Goal: Complete application form: Complete application form

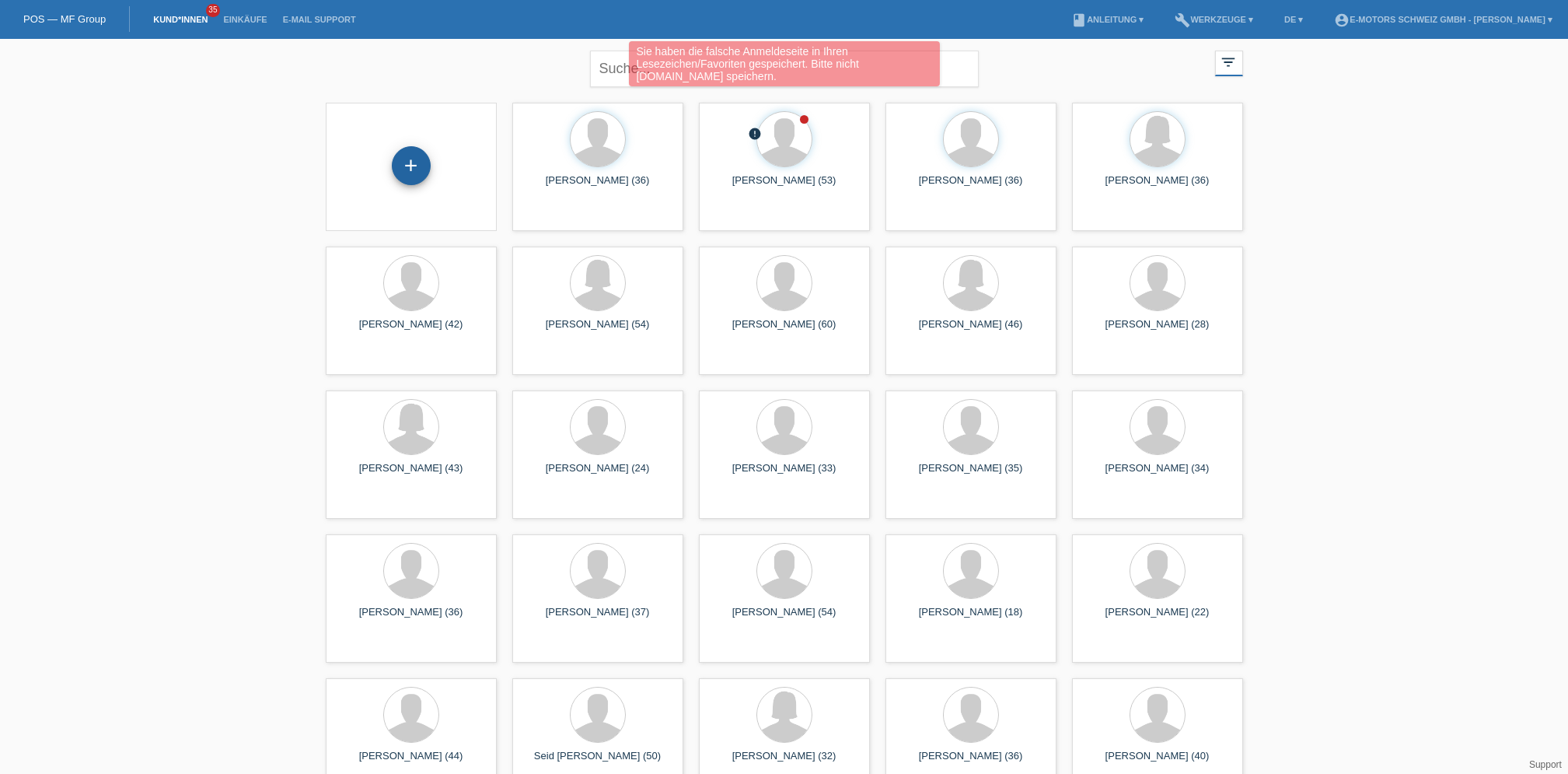
click at [419, 172] on div "+" at bounding box center [411, 166] width 39 height 39
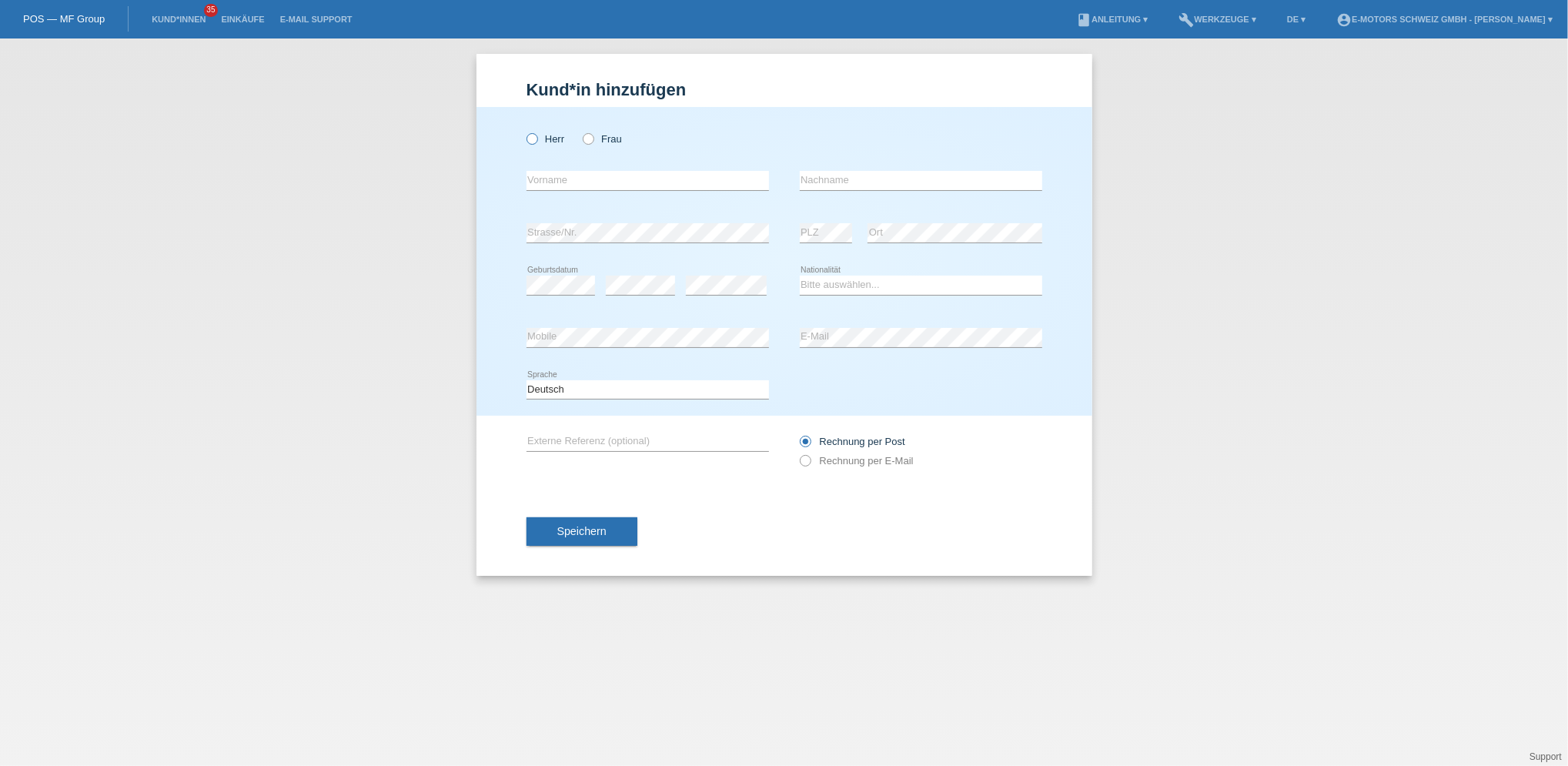
click at [524, 131] on icon at bounding box center [524, 131] width 0 height 0
click at [532, 143] on input "Herr" at bounding box center [531, 138] width 10 height 10
radio input "true"
click at [561, 179] on input "text" at bounding box center [647, 181] width 243 height 19
type input "Monika"
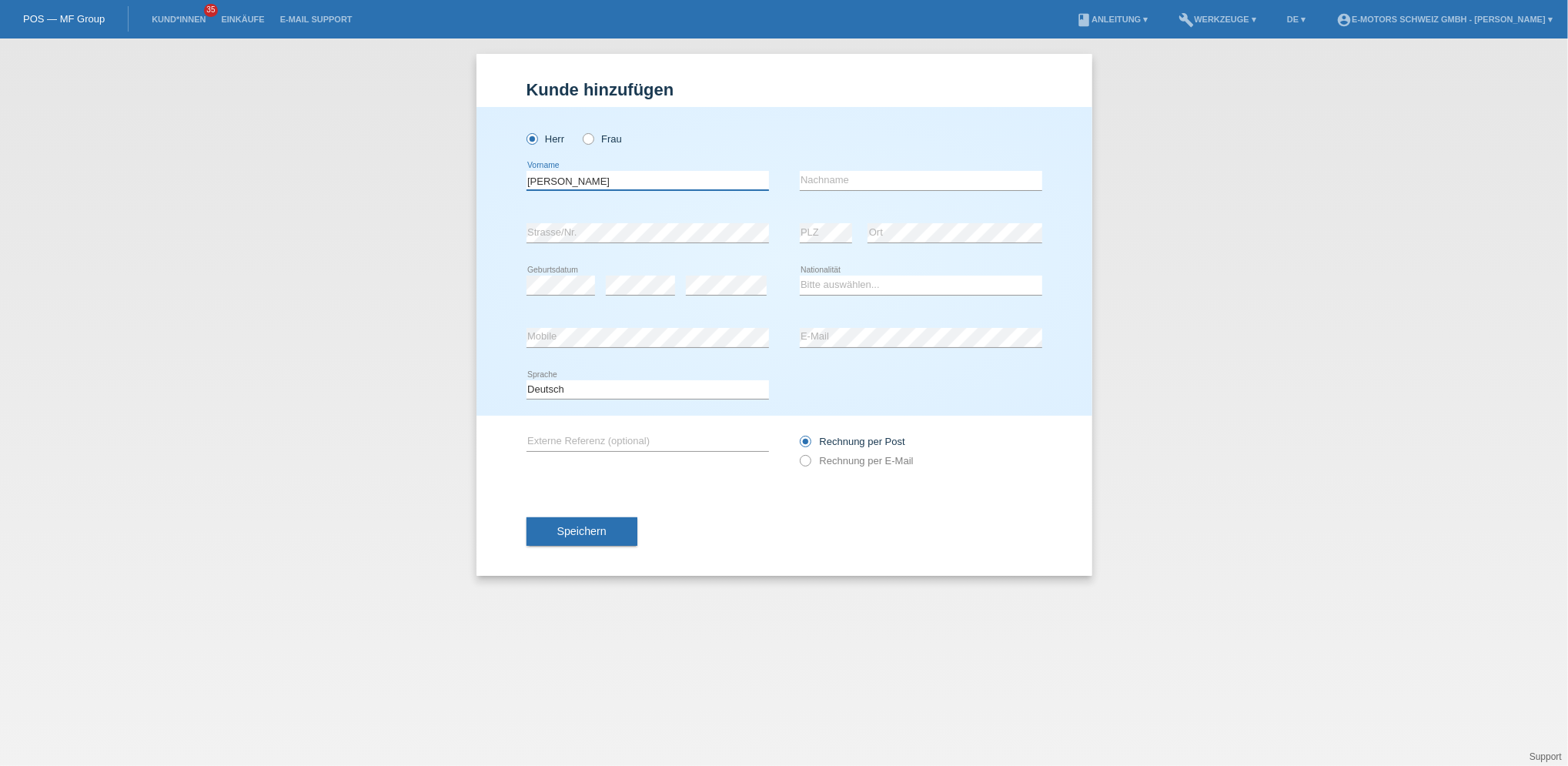
type input "Kosic"
click at [838, 280] on select "Bitte auswählen... Schweiz Deutschland Liechtenstein Österreich ------------ Af…" at bounding box center [921, 284] width 243 height 19
click at [838, 291] on select "Bitte auswählen... Schweiz Deutschland Liechtenstein Österreich ------------ Af…" at bounding box center [921, 284] width 243 height 19
click at [838, 288] on select "Bitte auswählen... Schweiz Deutschland Liechtenstein Österreich ------------ Af…" at bounding box center [921, 284] width 243 height 19
select select "CH"
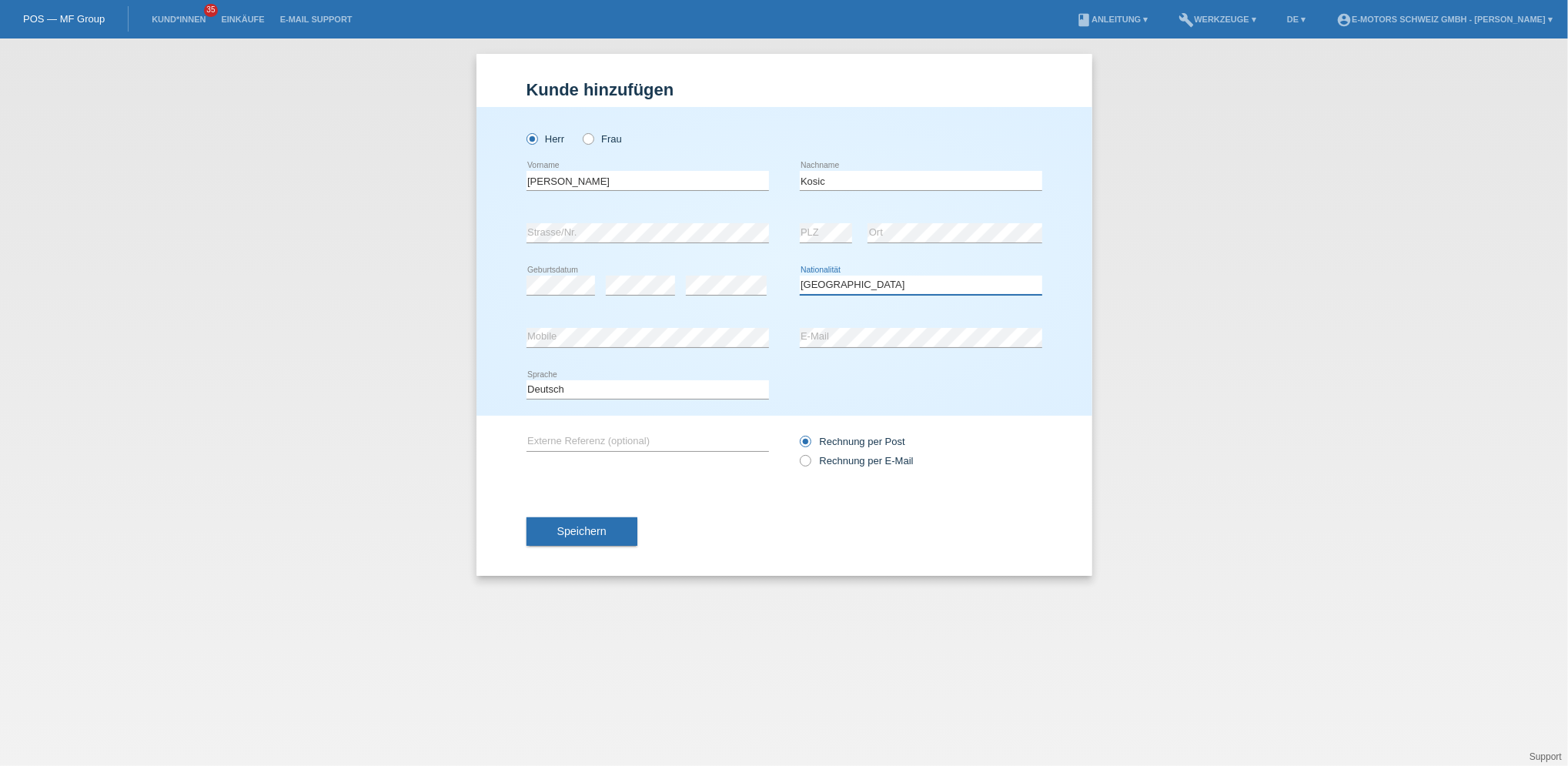
click at [800, 275] on select "Bitte auswählen... Schweiz Deutschland Liechtenstein Österreich ------------ Af…" at bounding box center [921, 284] width 243 height 19
click at [497, 345] on div "Herr Frau Monika error Vorname C" at bounding box center [785, 261] width 616 height 309
click at [793, 345] on div "error Mobile error E-Mail" at bounding box center [784, 337] width 516 height 52
click at [614, 540] on button "Speichern" at bounding box center [582, 531] width 111 height 29
select select "CH"
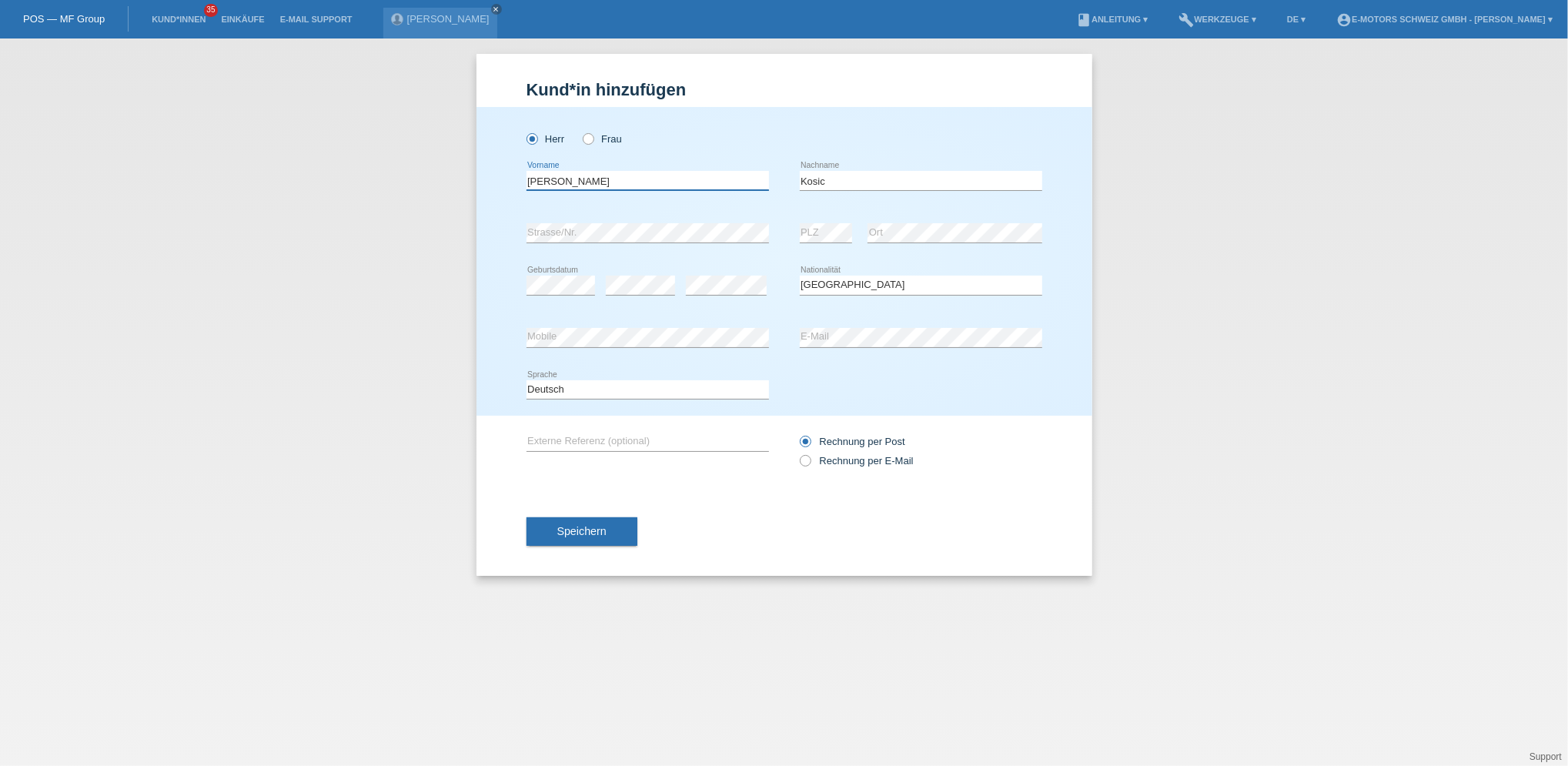
drag, startPoint x: 568, startPoint y: 184, endPoint x: 508, endPoint y: 189, distance: 60.2
click at [508, 189] on div "Herr Frau Monika error Vorname C" at bounding box center [785, 261] width 616 height 309
type input "Ljubomir"
drag, startPoint x: 863, startPoint y: 176, endPoint x: 760, endPoint y: 176, distance: 103.0
click at [760, 176] on div "Ljubomir error Vorname Kosic error Nachname" at bounding box center [784, 180] width 516 height 52
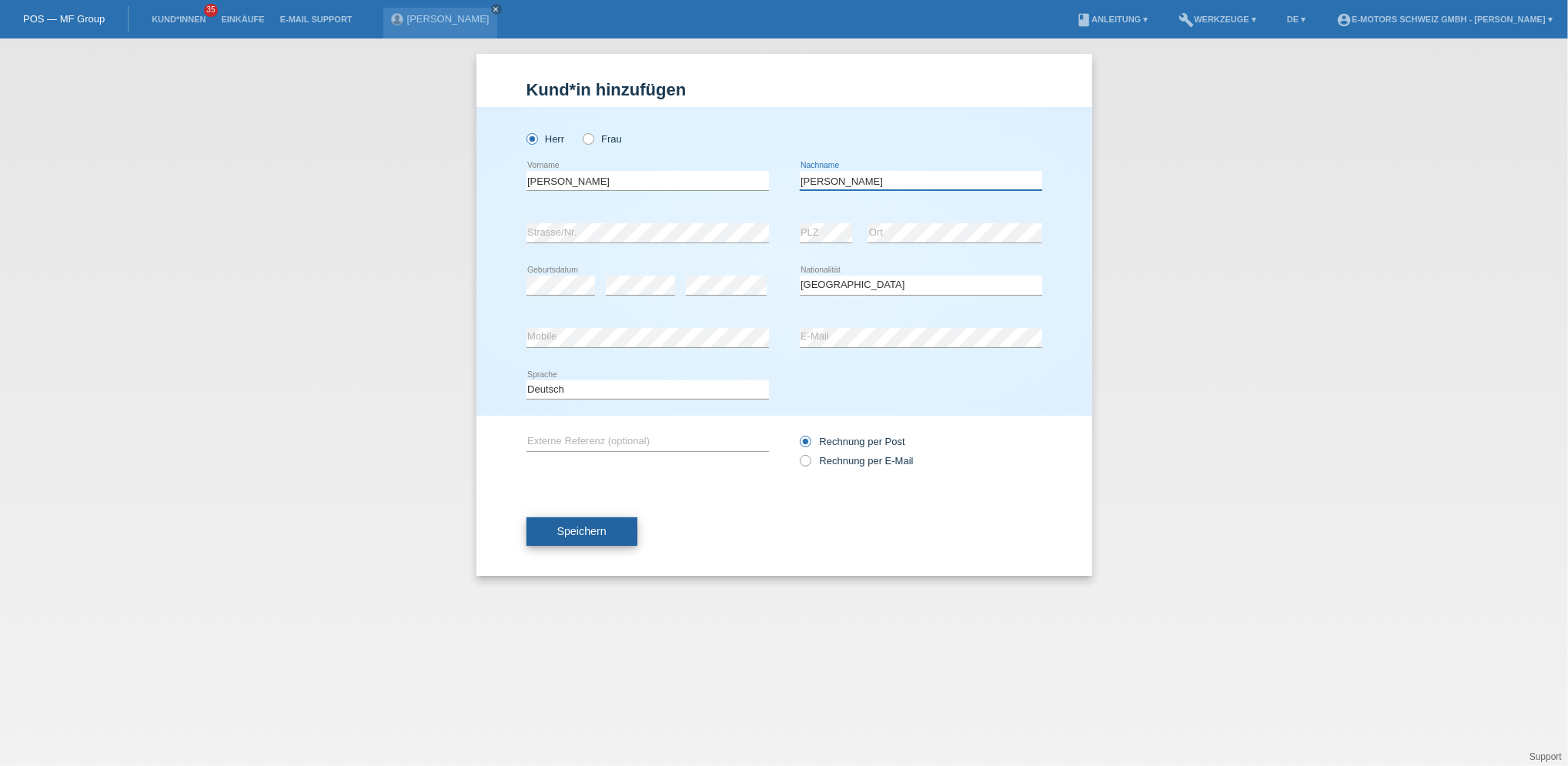
type input "[PERSON_NAME]"
click at [627, 530] on button "Speichern" at bounding box center [582, 531] width 111 height 29
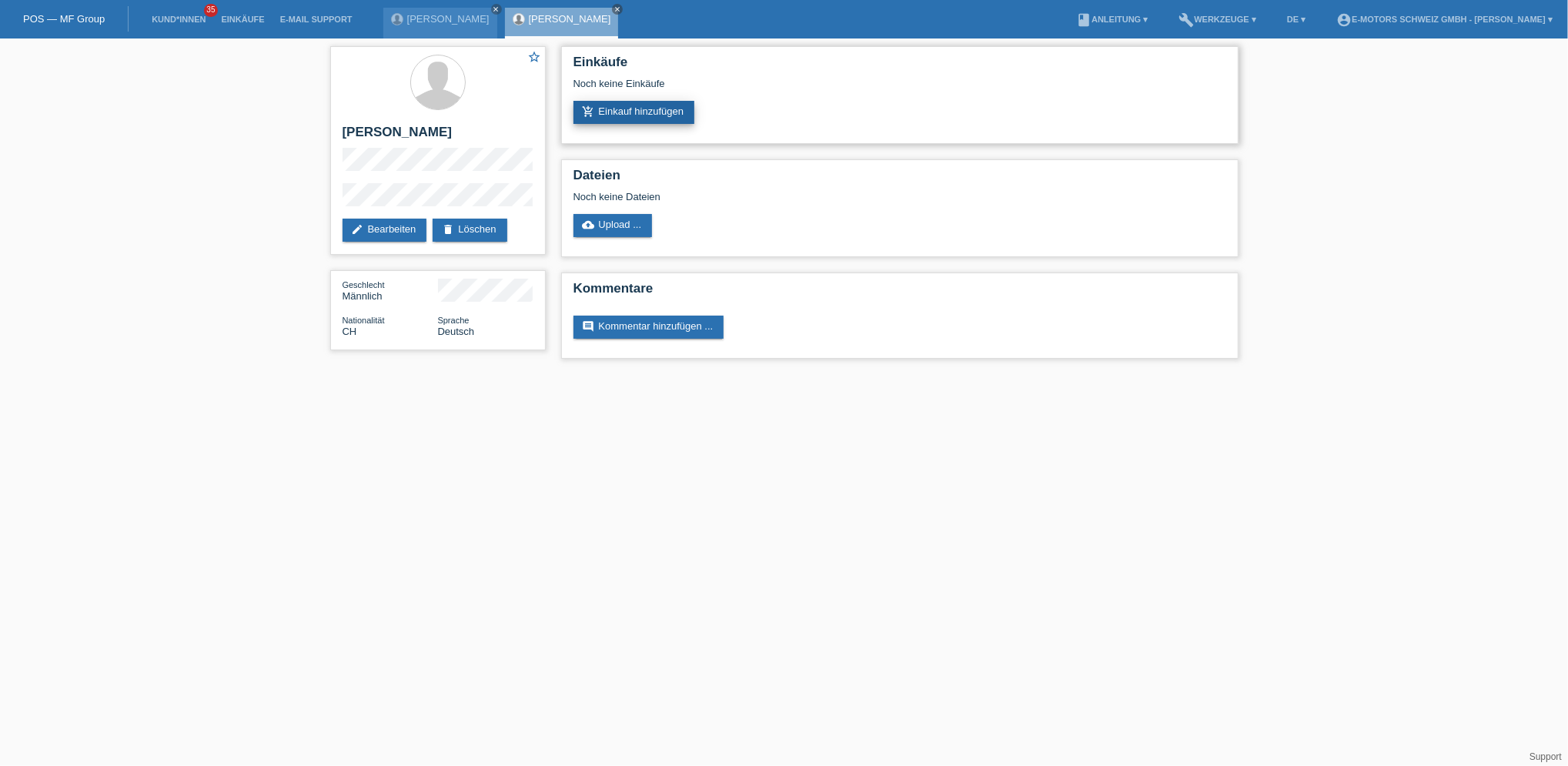
click at [629, 114] on link "add_shopping_cart Einkauf hinzufügen" at bounding box center [635, 112] width 122 height 23
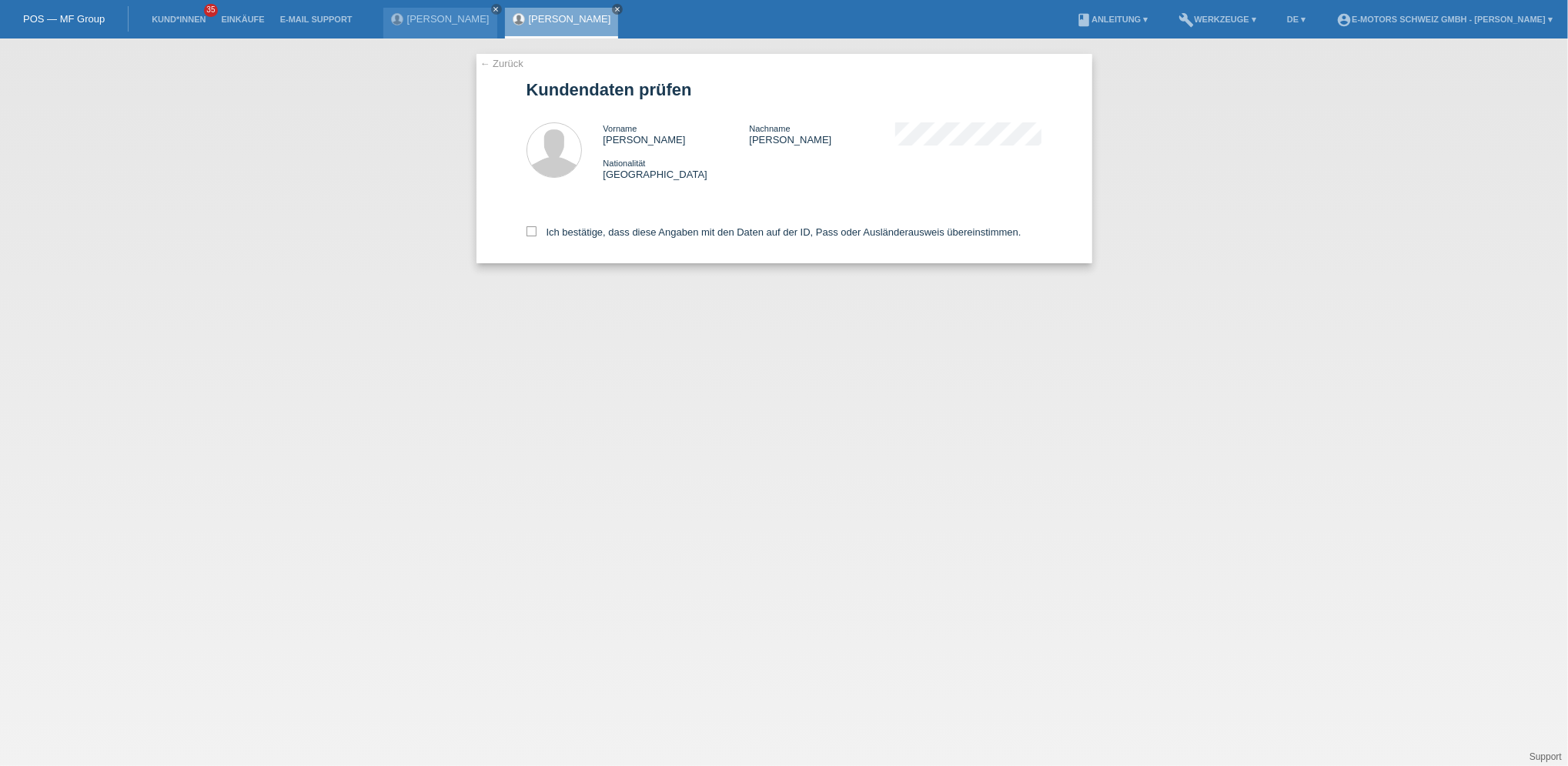
click at [620, 222] on div "Ich bestätige, dass diese Angaben mit den Daten auf der ID, Pass oder Ausländer…" at bounding box center [784, 229] width 516 height 68
click at [620, 237] on label "Ich bestätige, dass diese Angaben mit den Daten auf der ID, Pass oder Ausländer…" at bounding box center [773, 231] width 495 height 11
click at [537, 237] on input "Ich bestätige, dass diese Angaben mit den Daten auf der ID, Pass oder Ausländer…" at bounding box center [531, 230] width 10 height 10
checkbox input "true"
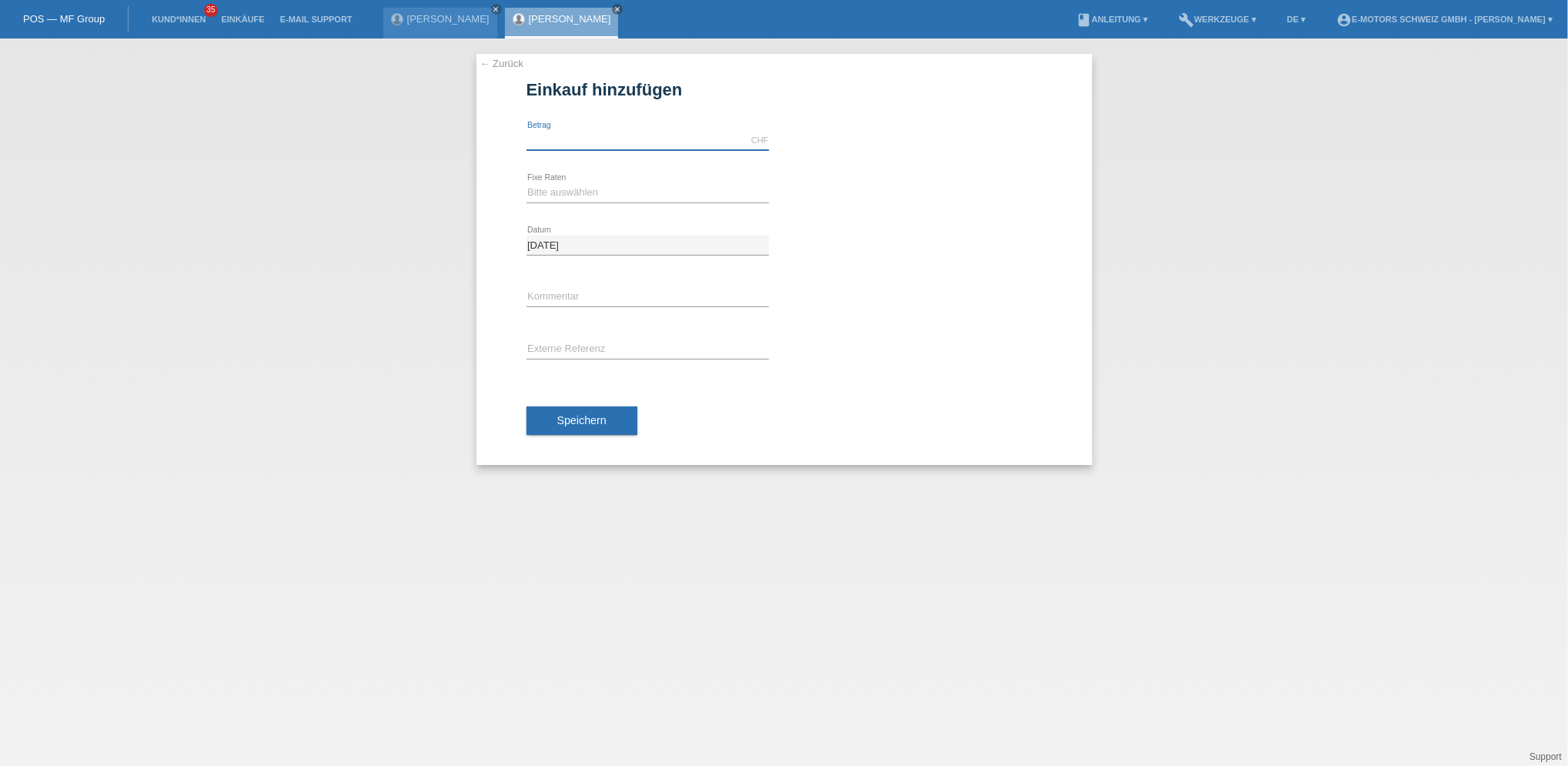
click at [592, 135] on input "text" at bounding box center [647, 140] width 243 height 19
type input "4100.00"
click at [586, 189] on select "Bitte auswählen 12 Raten 24 Raten 36 Raten 48 Raten" at bounding box center [647, 192] width 243 height 19
select select "216"
click at [526, 184] on select "Bitte auswählen 12 Raten 24 Raten 36 Raten 48 Raten" at bounding box center [647, 192] width 243 height 19
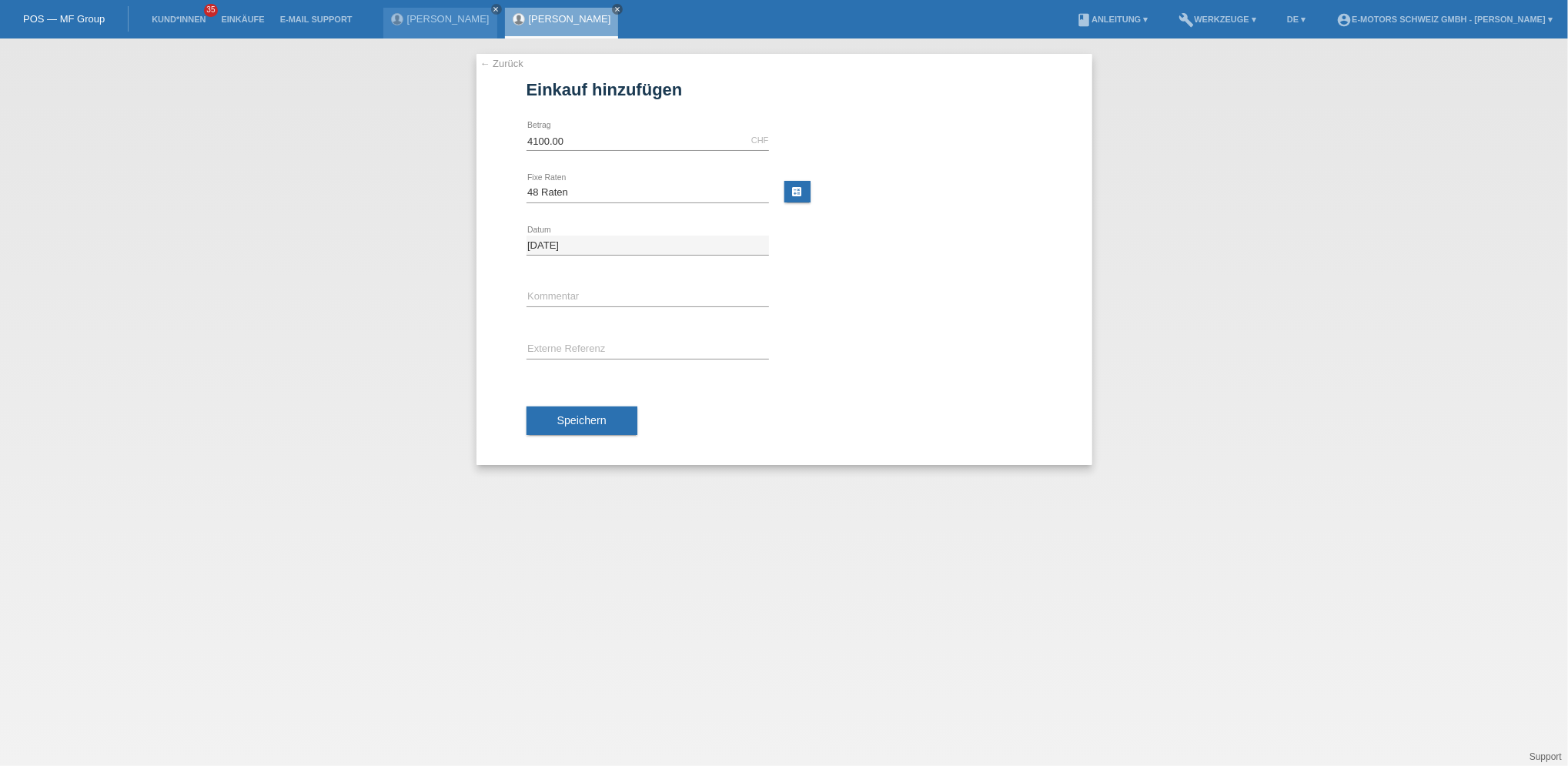
click at [610, 435] on div "Speichern" at bounding box center [784, 420] width 516 height 89
click at [610, 429] on button "Speichern" at bounding box center [582, 420] width 111 height 29
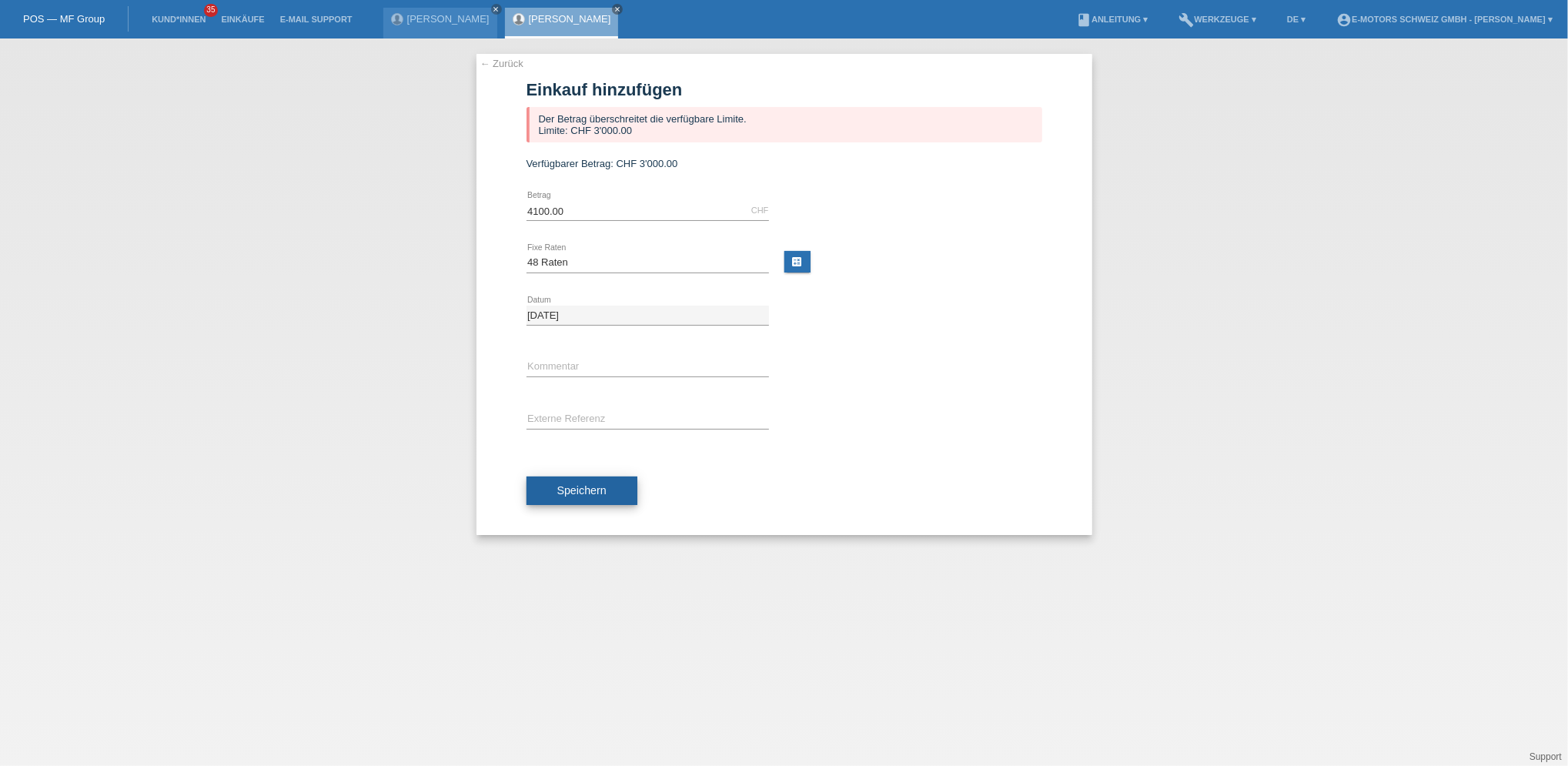
click at [604, 490] on span "Speichern" at bounding box center [582, 490] width 49 height 12
click at [563, 487] on span "Speichern" at bounding box center [582, 490] width 49 height 12
click at [569, 495] on span "Speichern" at bounding box center [582, 490] width 49 height 12
click at [493, 7] on icon "close" at bounding box center [496, 9] width 8 height 8
click at [627, 501] on button "Speichern" at bounding box center [582, 491] width 111 height 29
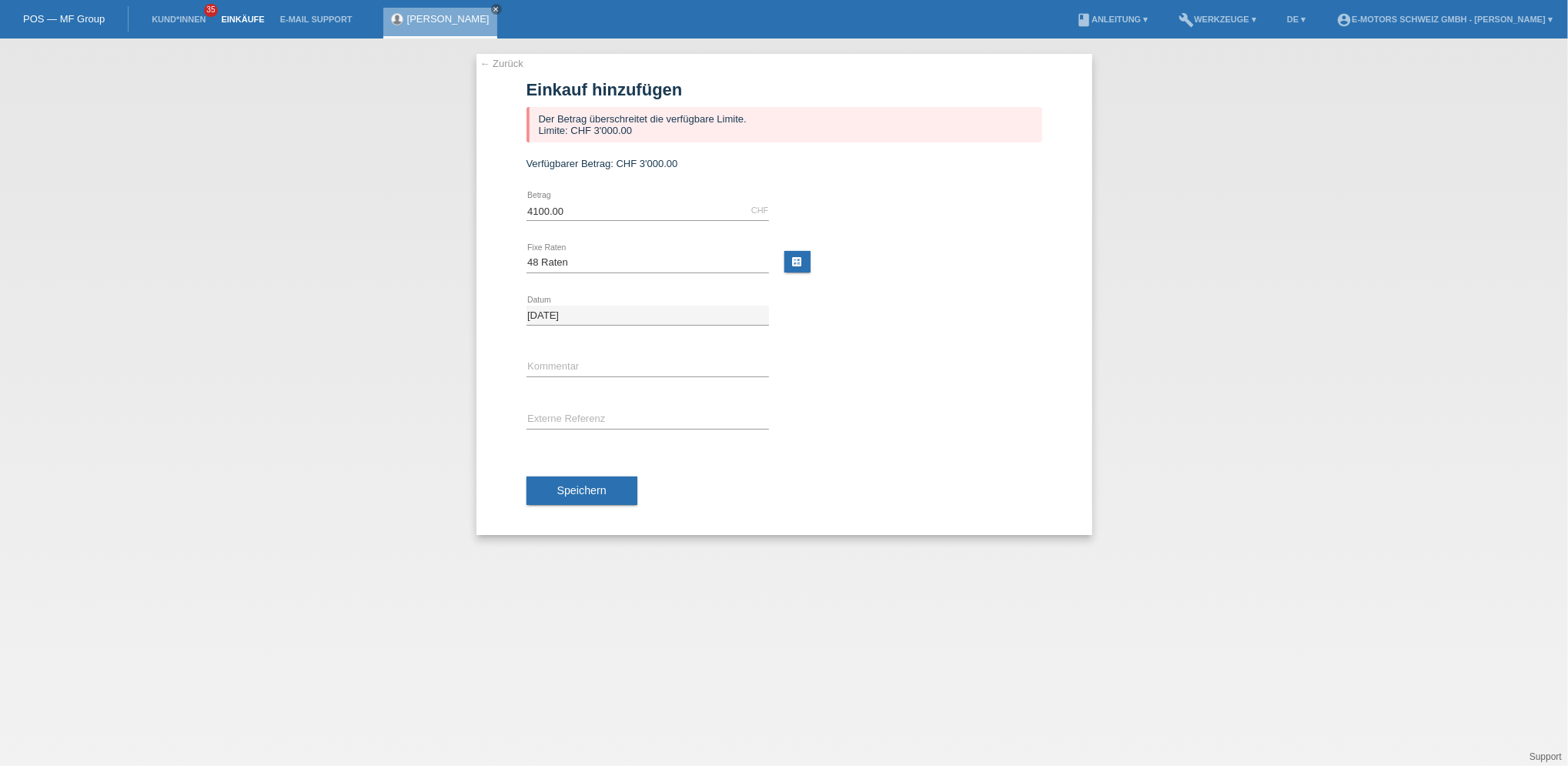
click at [244, 19] on link "Einkäufe" at bounding box center [243, 19] width 58 height 9
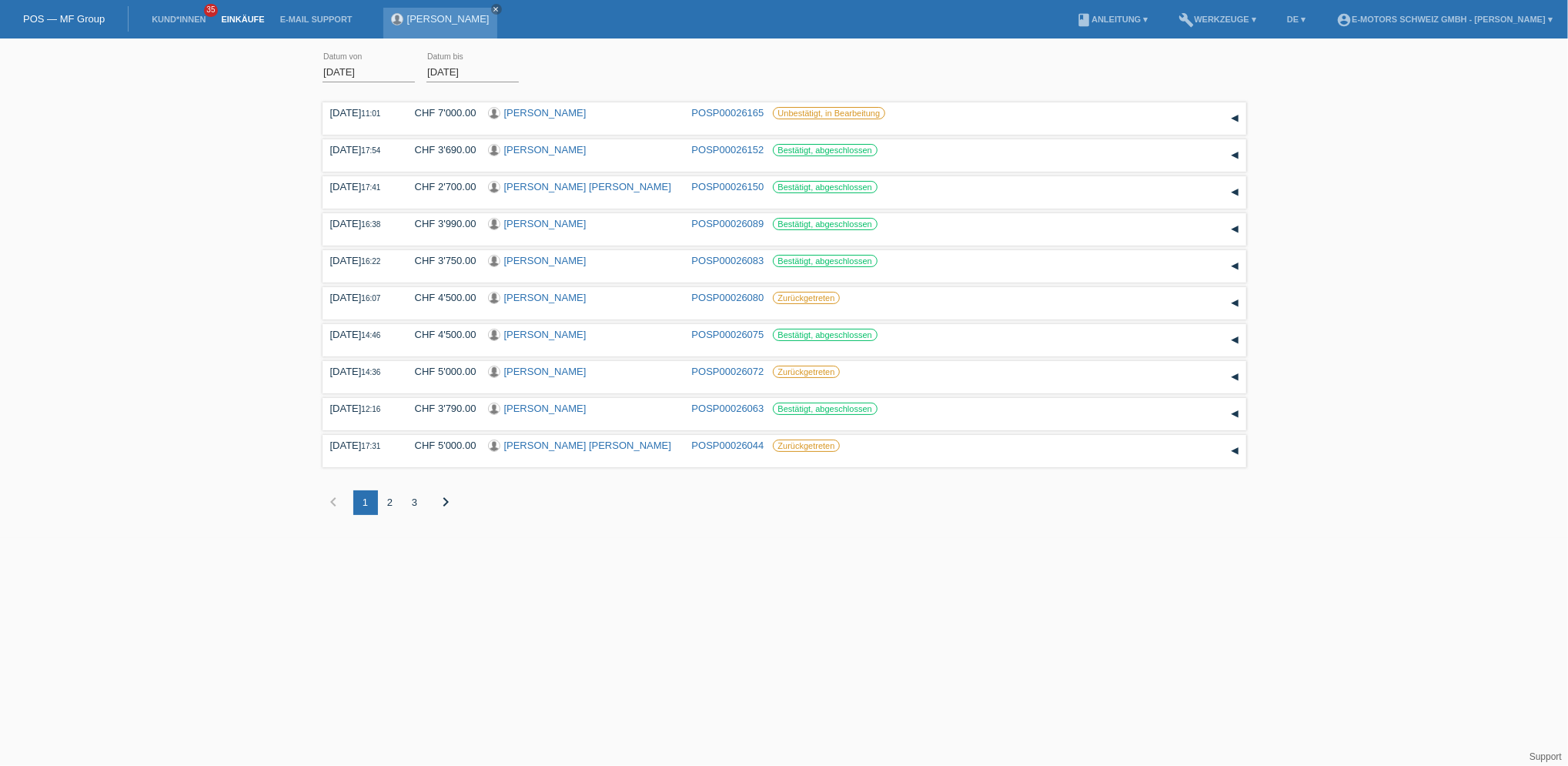
click at [422, 19] on link "[PERSON_NAME]" at bounding box center [448, 19] width 82 height 11
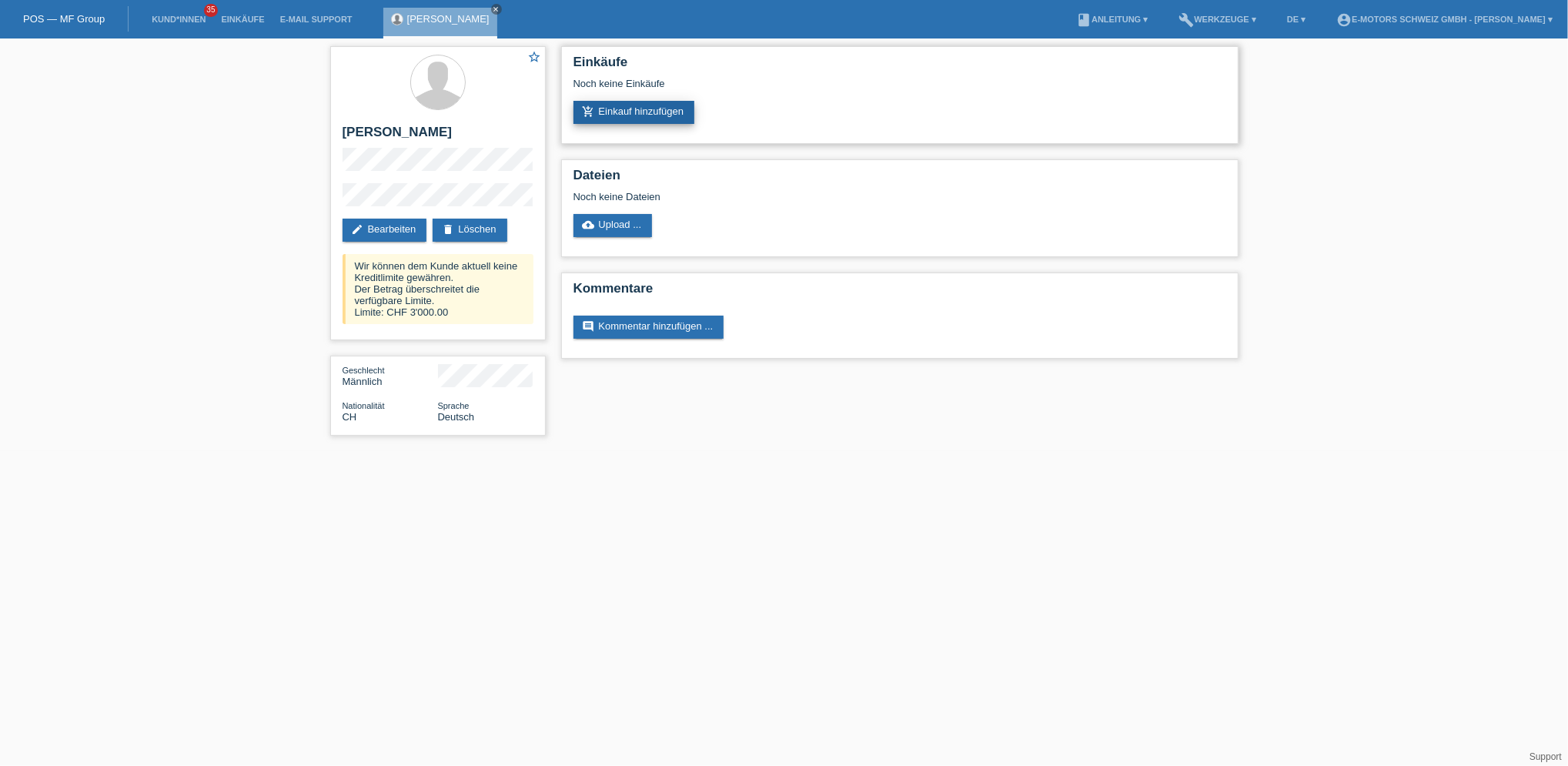
click at [618, 114] on link "add_shopping_cart Einkauf hinzufügen" at bounding box center [635, 112] width 122 height 23
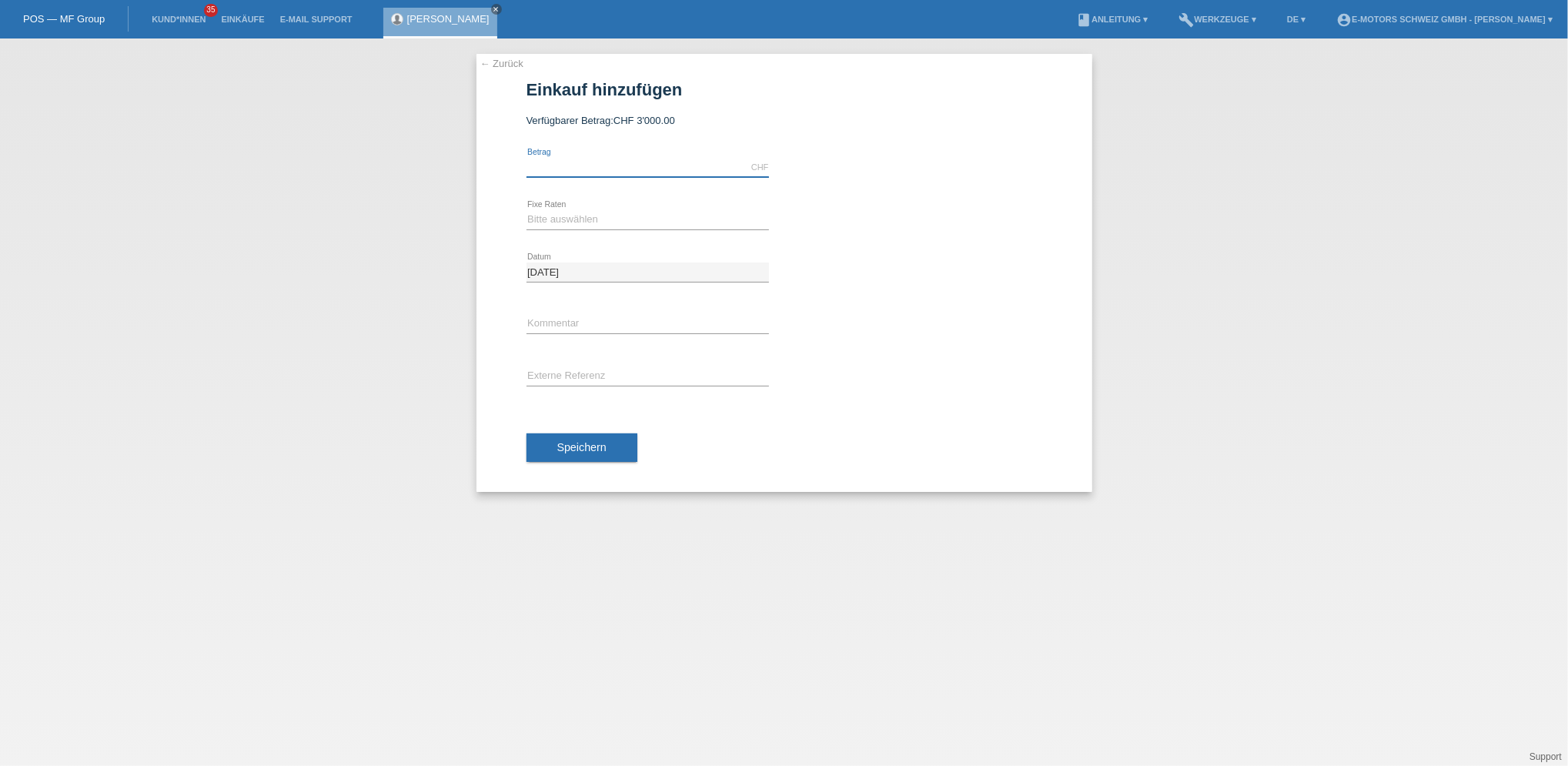
click at [618, 164] on input "text" at bounding box center [647, 168] width 243 height 19
type input "3000.00"
drag, startPoint x: 555, startPoint y: 217, endPoint x: 557, endPoint y: 225, distance: 8.2
click at [555, 217] on select "Bitte auswählen 12 Raten 24 Raten 36 Raten 48 Raten" at bounding box center [647, 219] width 243 height 19
select select "216"
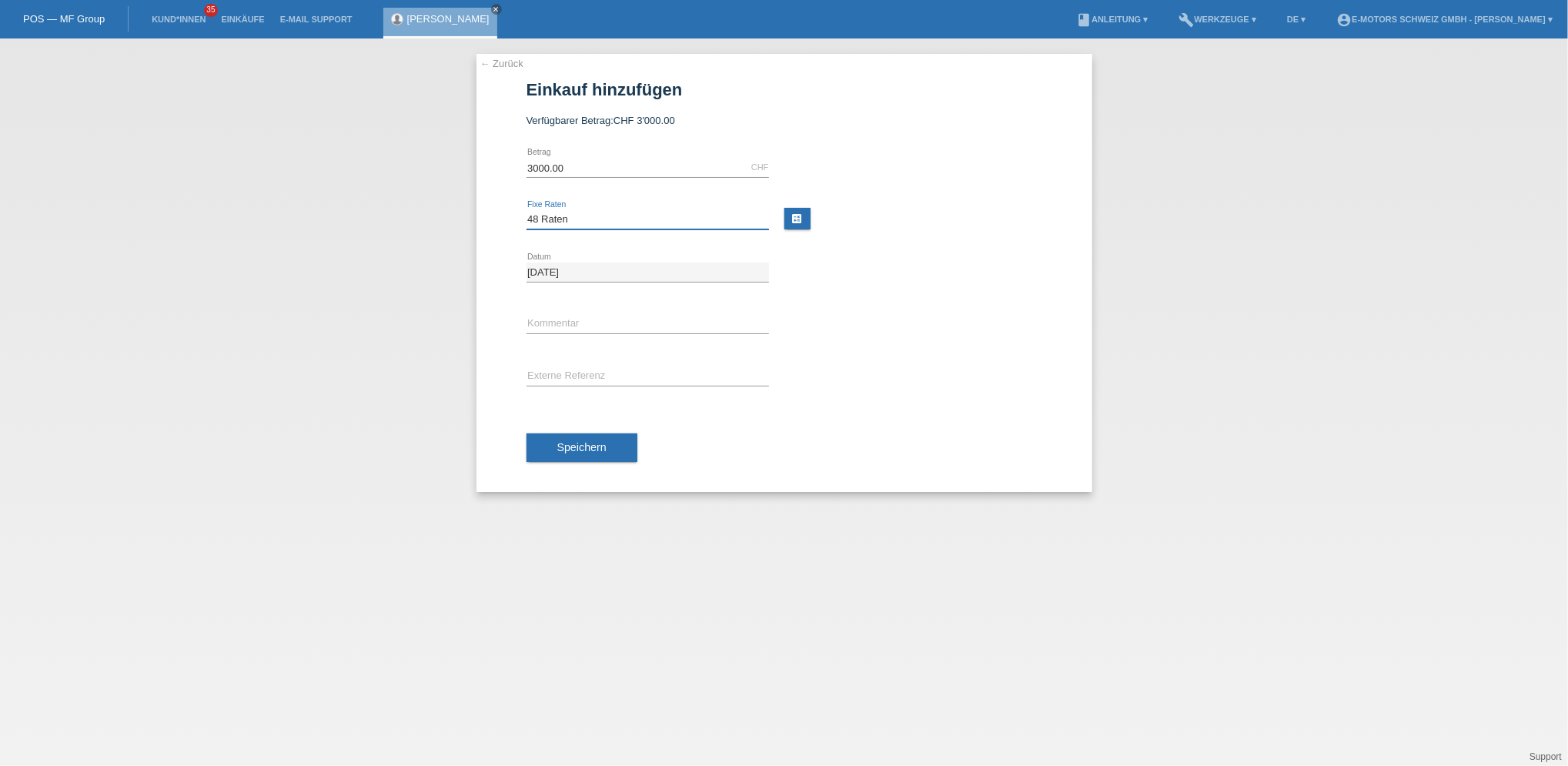
click at [526, 210] on select "Bitte auswählen 12 Raten 24 Raten 36 Raten 48 Raten" at bounding box center [647, 219] width 243 height 19
click at [587, 439] on button "Speichern" at bounding box center [582, 447] width 111 height 29
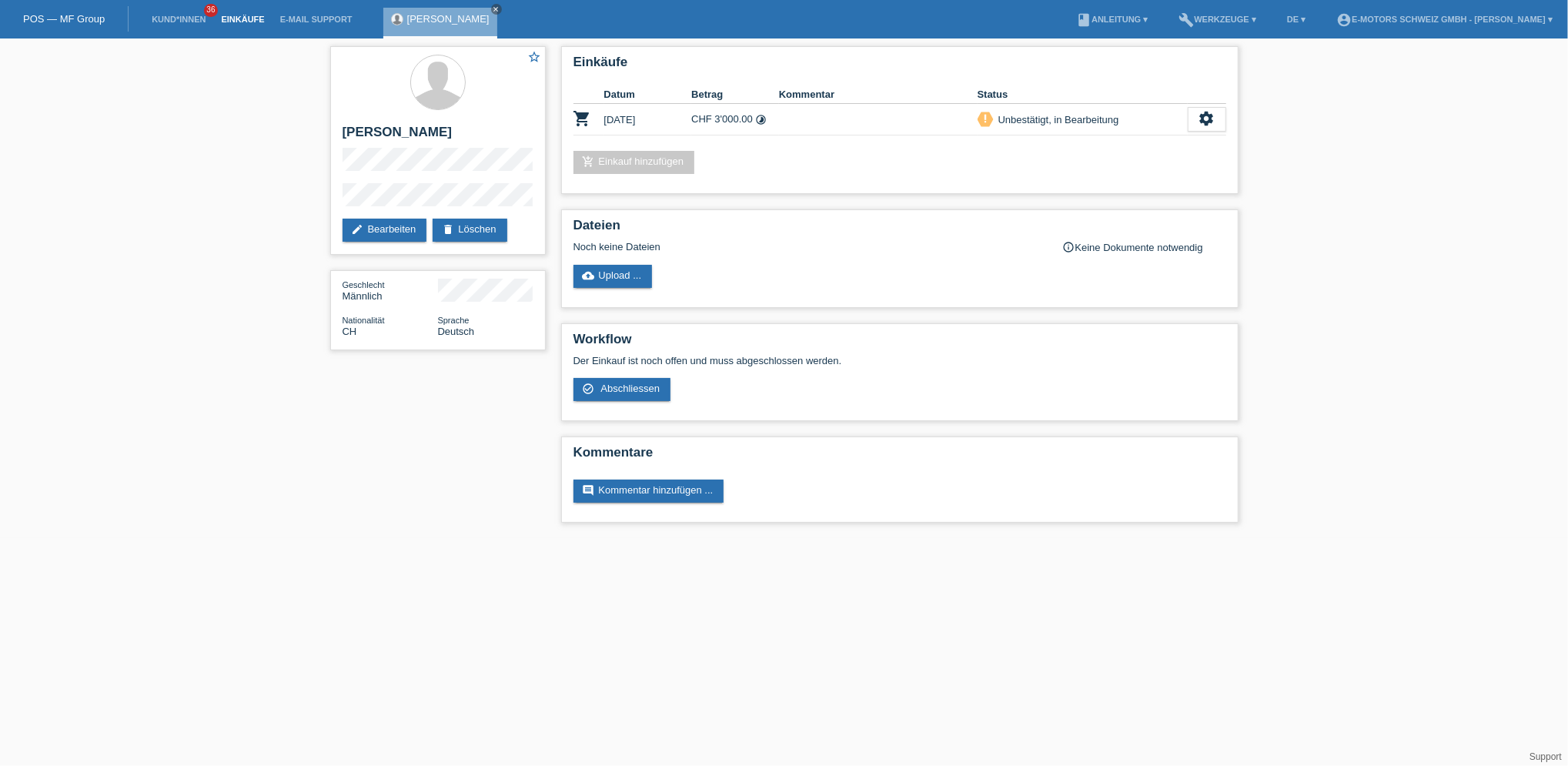
click at [256, 17] on link "Einkäufe" at bounding box center [243, 19] width 58 height 9
